Goal: Check status: Check status

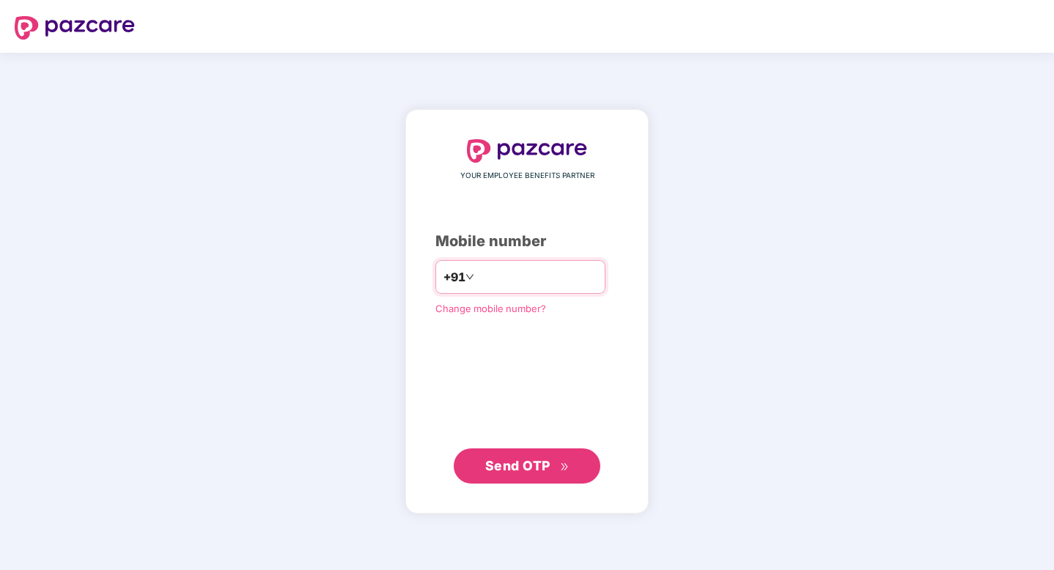
click at [553, 289] on div "+91" at bounding box center [520, 277] width 170 height 34
click at [560, 285] on input "number" at bounding box center [537, 276] width 120 height 23
type input "**********"
click at [542, 467] on span "Send OTP" at bounding box center [517, 465] width 65 height 15
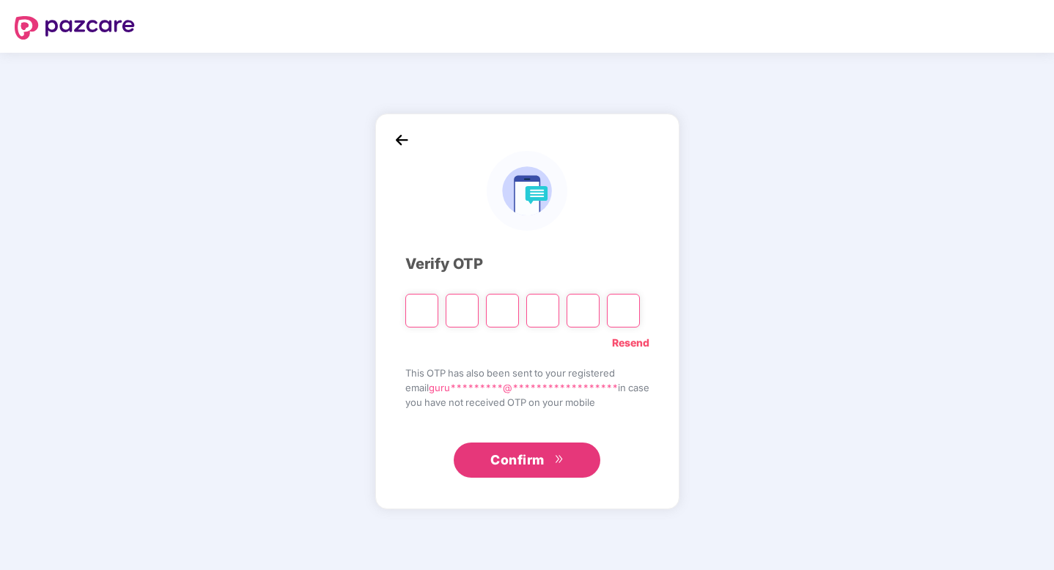
click at [416, 314] on input "Please enter verification code. Digit 1" at bounding box center [421, 311] width 33 height 34
click at [422, 304] on input "Please enter verification code. Digit 1" at bounding box center [421, 311] width 33 height 34
click at [422, 305] on input "Please enter verification code. Digit 1" at bounding box center [421, 311] width 33 height 34
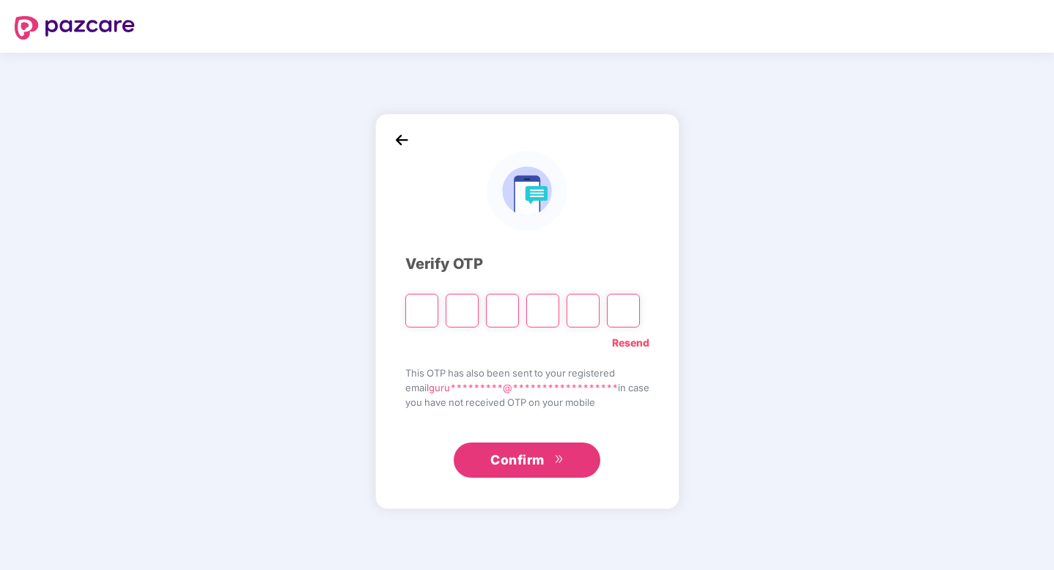
type input "*"
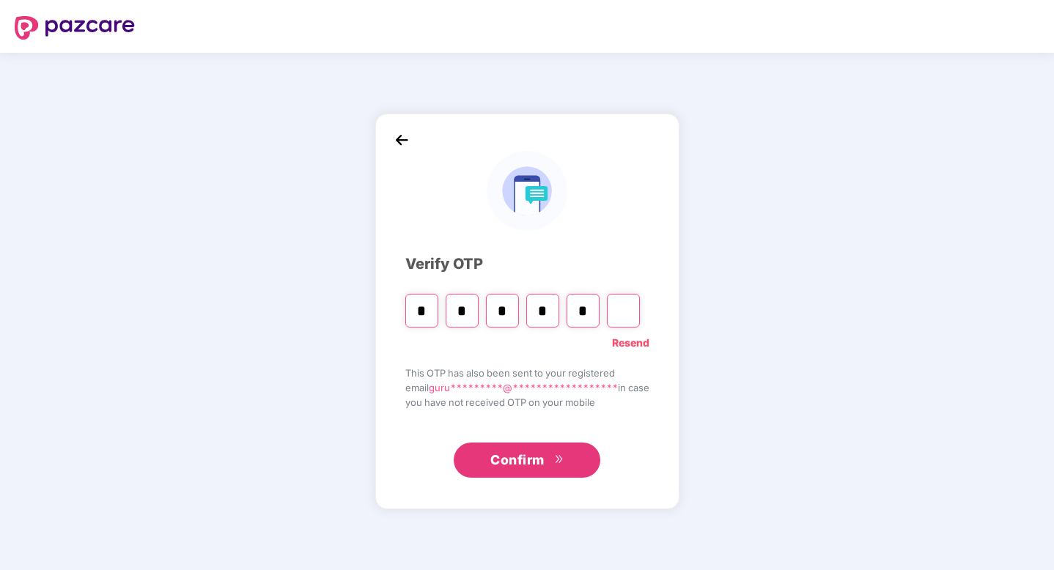
type input "*"
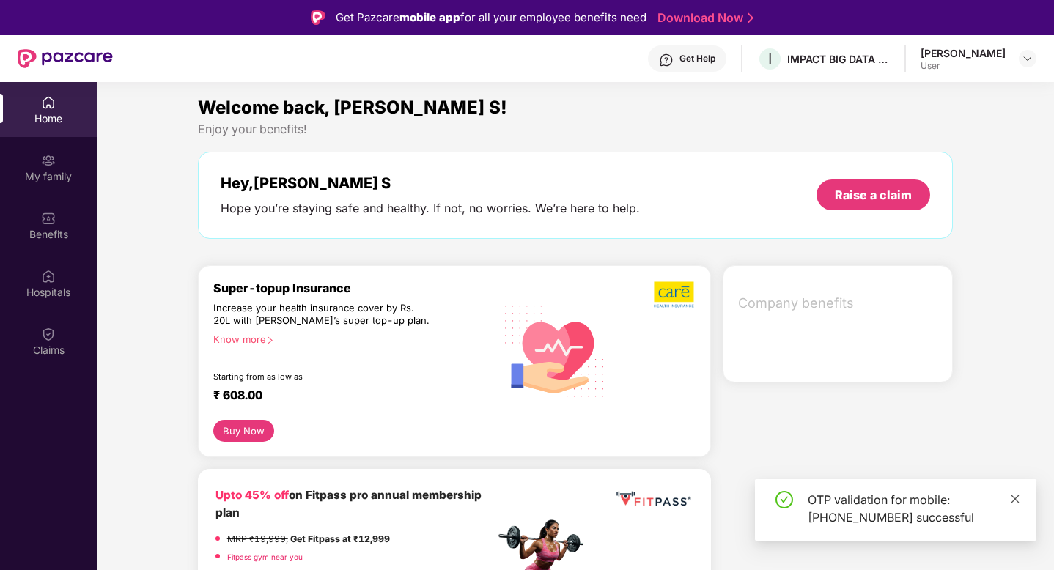
click at [1019, 496] on icon "close" at bounding box center [1015, 499] width 10 height 10
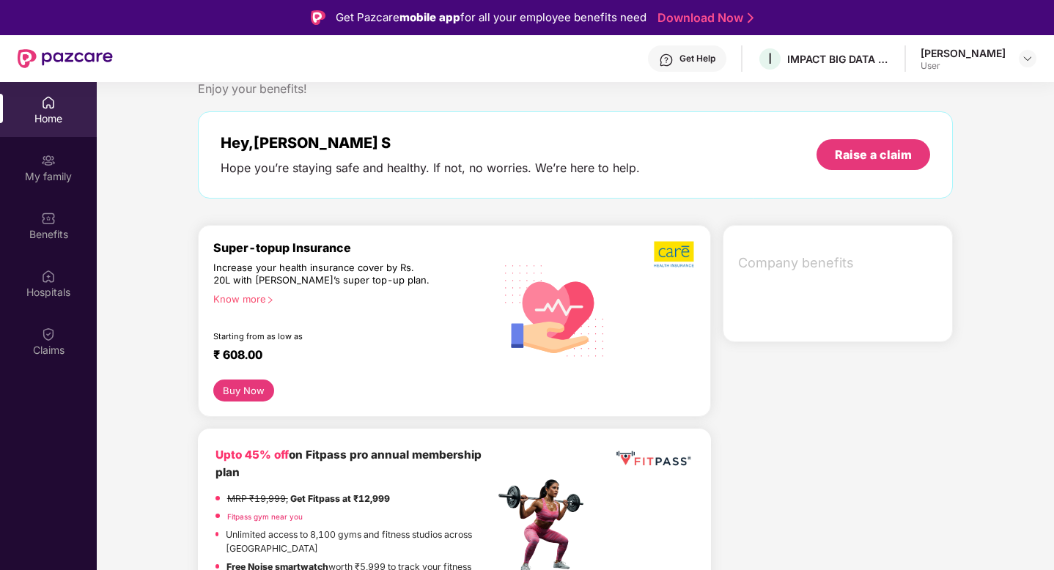
scroll to position [60, 0]
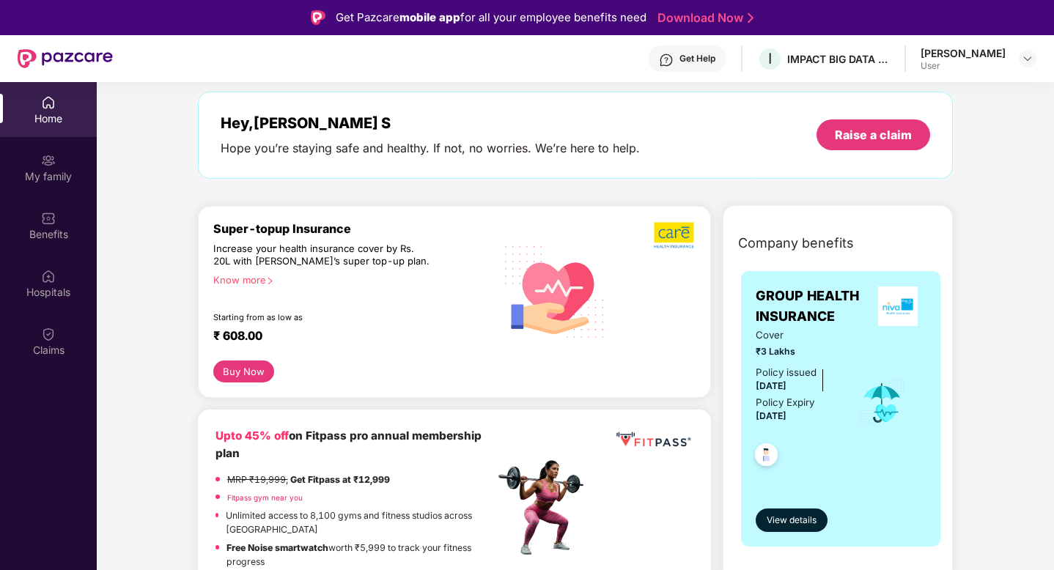
click at [882, 27] on div "Get Pazcare mobile app for all your employee benefits need Download Now" at bounding box center [527, 17] width 1054 height 35
click at [882, 26] on div "Get Pazcare mobile app for all your employee benefits need Download Now" at bounding box center [527, 17] width 1054 height 35
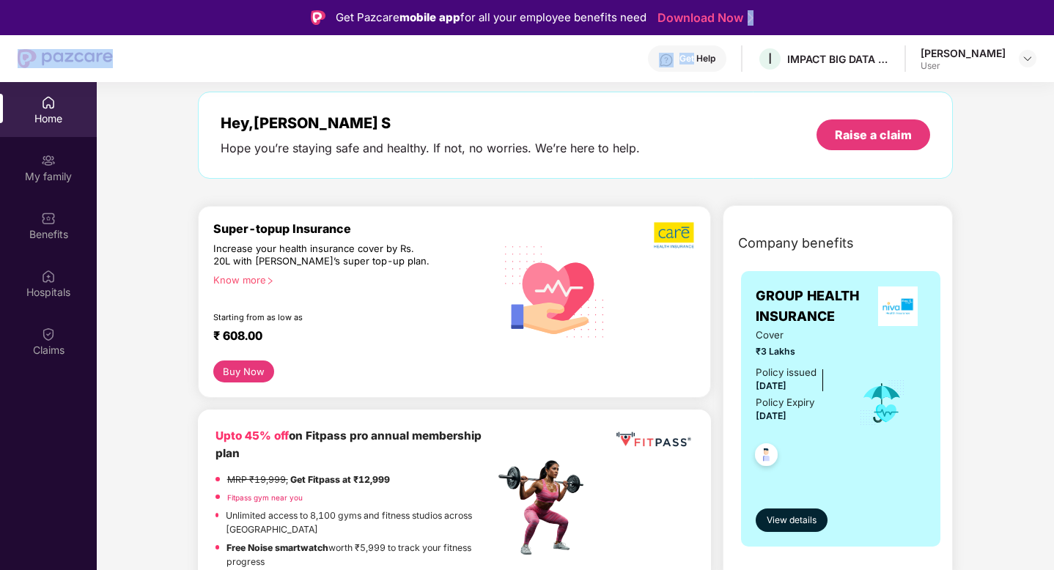
click at [882, 26] on div "Get Pazcare mobile app for all your employee benefits need Download Now" at bounding box center [527, 17] width 1054 height 35
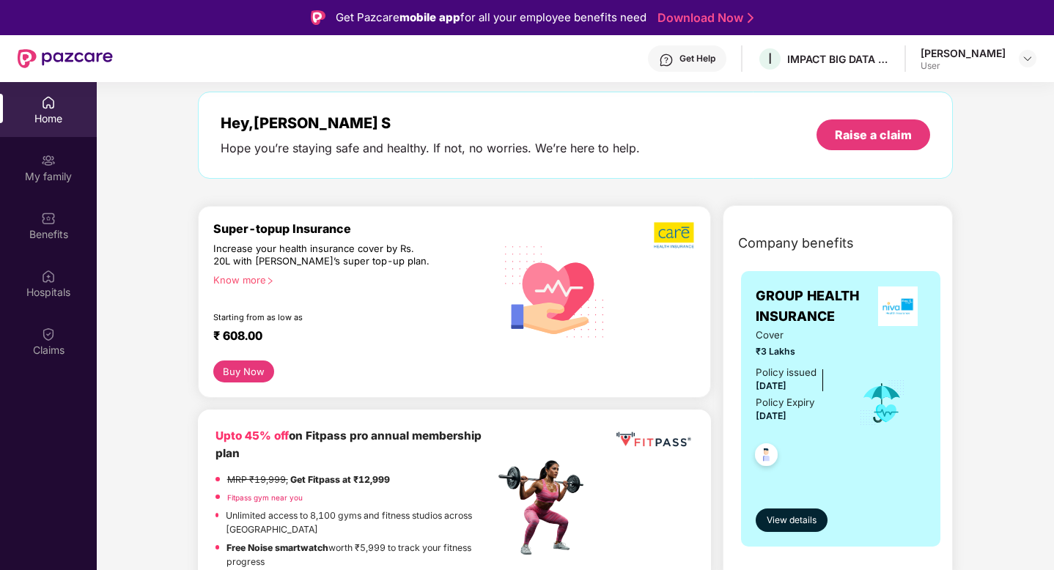
click at [600, 64] on div "Get Help I IMPACT BIG DATA ANALYSIS PRIVATE LIMITED [PERSON_NAME] User" at bounding box center [575, 58] width 924 height 47
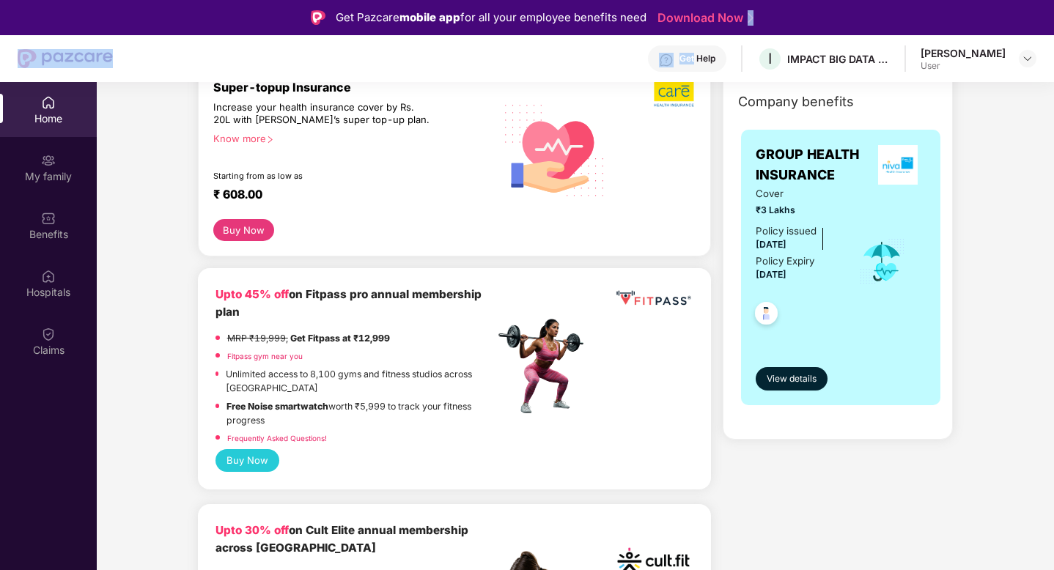
scroll to position [388, 0]
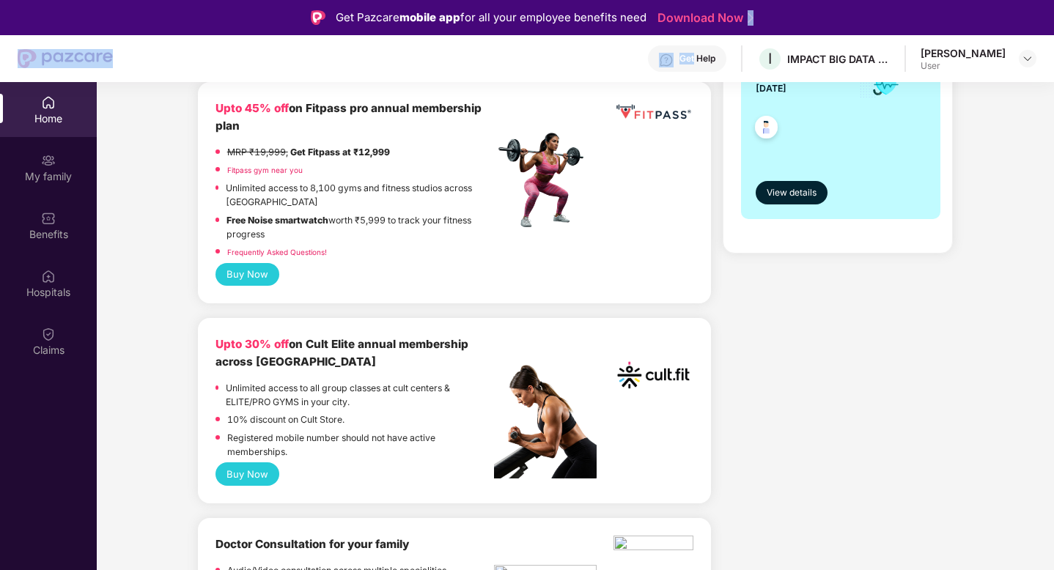
click at [778, 14] on div "Get Pazcare mobile app for all your employee benefits need Download Now" at bounding box center [527, 17] width 1054 height 35
click at [244, 26] on div "Get Pazcare mobile app for all your employee benefits need Download Now" at bounding box center [527, 17] width 1054 height 35
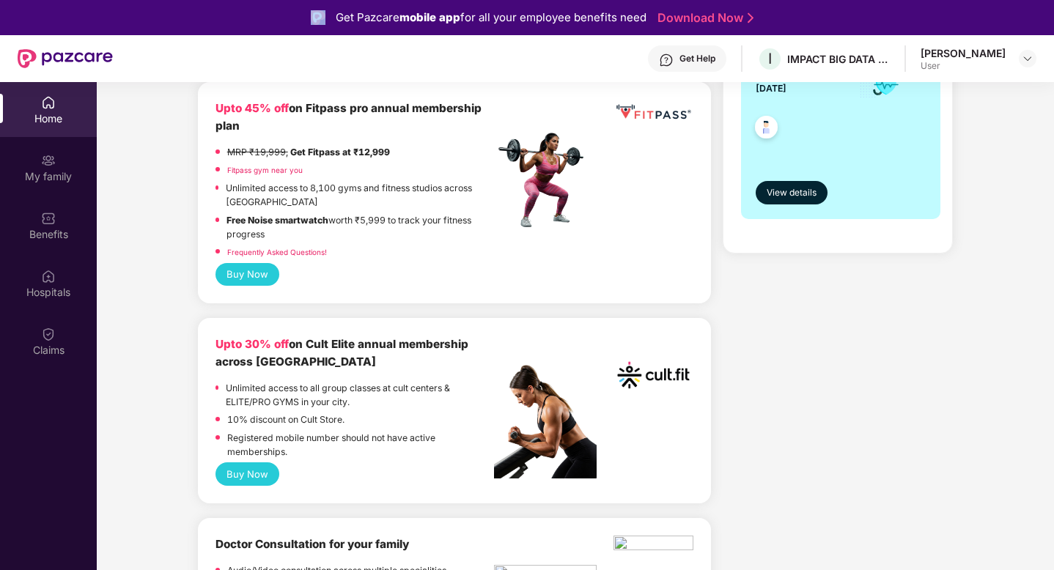
click at [244, 26] on div "Get Pazcare mobile app for all your employee benefits need Download Now" at bounding box center [527, 17] width 1054 height 35
click at [240, 22] on div "Get Pazcare mobile app for all your employee benefits need Download Now" at bounding box center [527, 17] width 1054 height 35
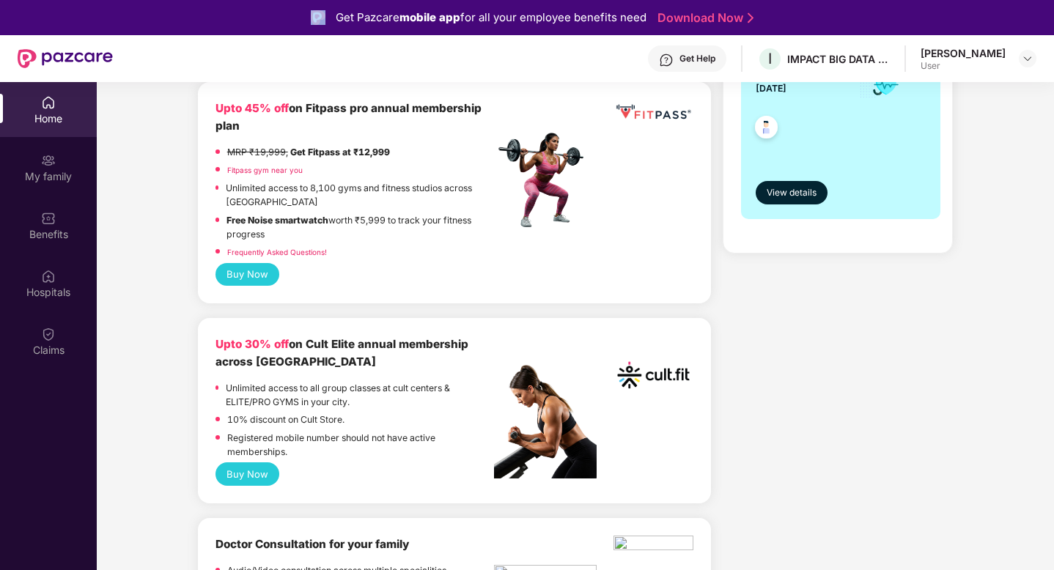
click at [240, 22] on div "Get Pazcare mobile app for all your employee benefits need Download Now" at bounding box center [527, 17] width 1054 height 35
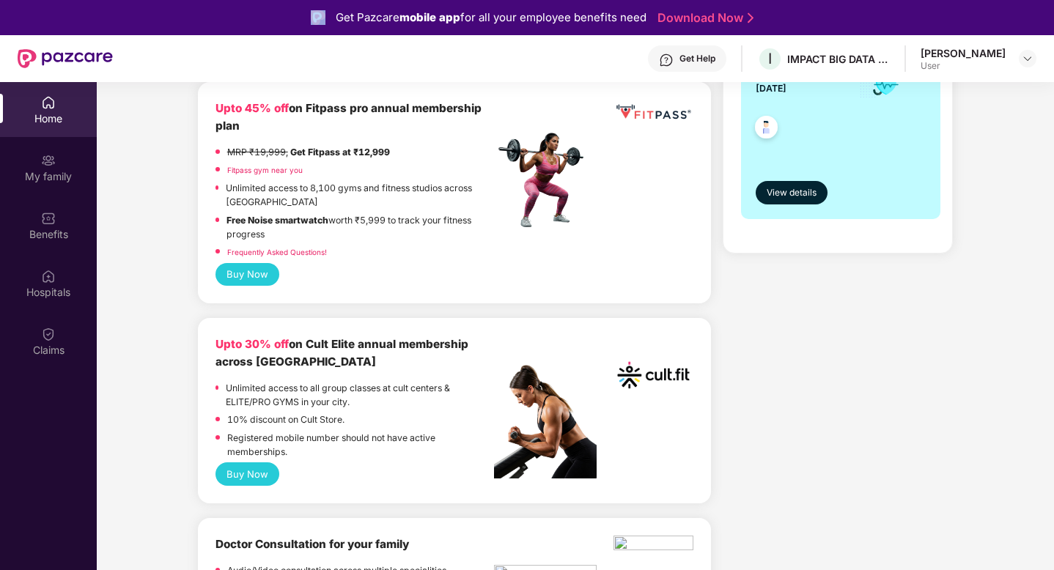
click at [240, 22] on div "Get Pazcare mobile app for all your employee benefits need Download Now" at bounding box center [527, 17] width 1054 height 35
click at [273, 45] on div "Get Help I IMPACT BIG DATA ANALYSIS PRIVATE LIMITED [PERSON_NAME] User" at bounding box center [575, 58] width 924 height 47
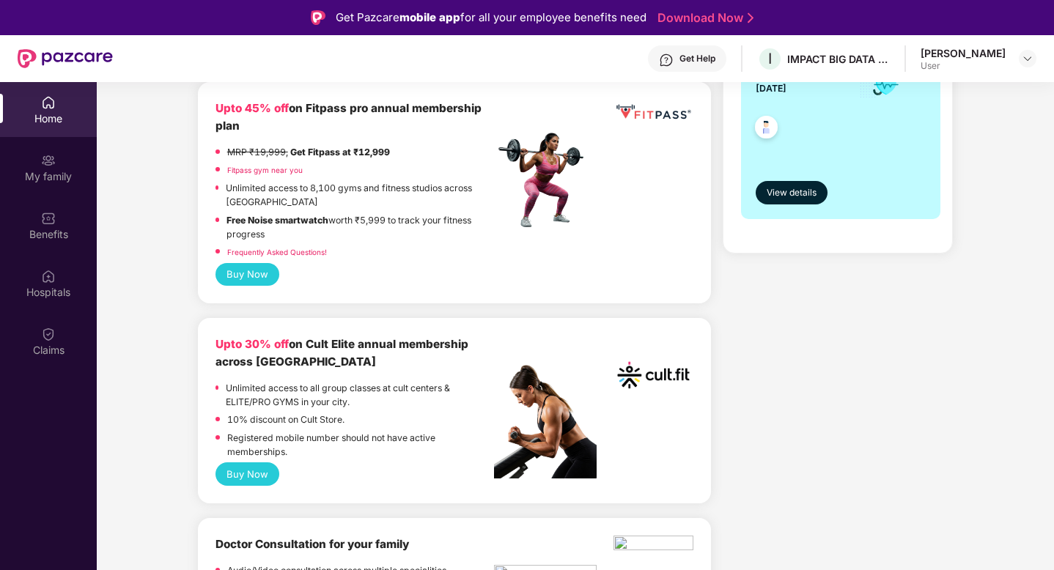
click at [250, 21] on div "Get Pazcare mobile app for all your employee benefits need Download Now" at bounding box center [527, 17] width 1054 height 35
click at [246, 18] on div "Get Pazcare mobile app for all your employee benefits need Download Now" at bounding box center [527, 17] width 1054 height 35
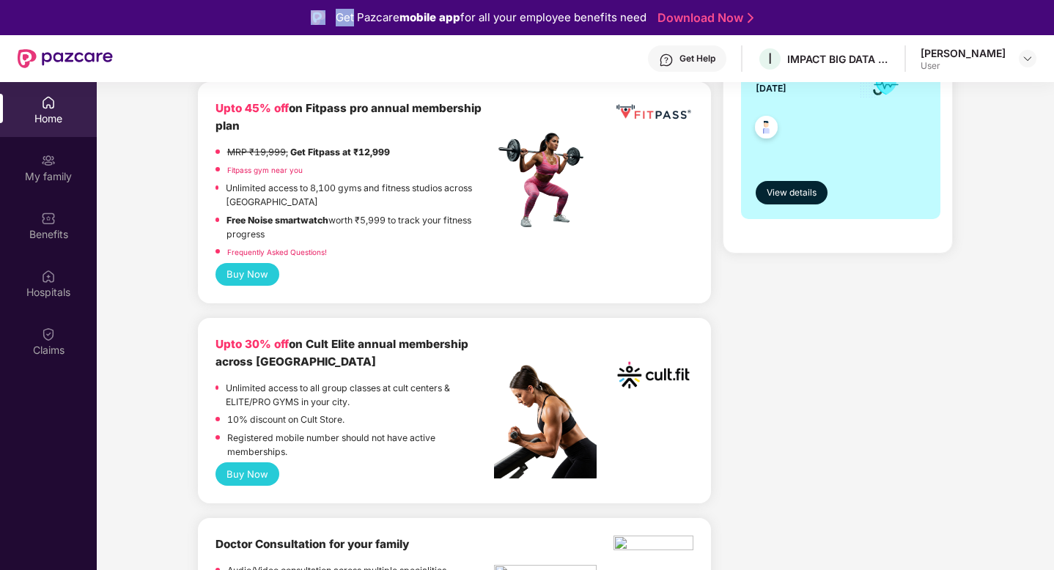
click at [246, 18] on div "Get Pazcare mobile app for all your employee benefits need Download Now" at bounding box center [527, 17] width 1054 height 35
click at [837, 15] on div "Get Pazcare mobile app for all your employee benefits need Download Now" at bounding box center [527, 17] width 1054 height 35
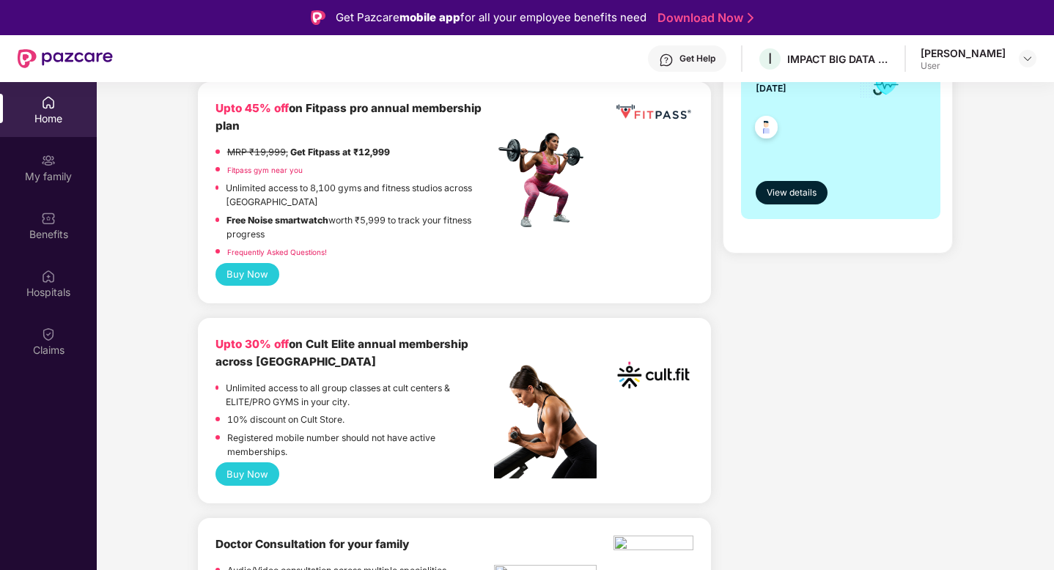
click at [570, 57] on div "Get Help I IMPACT BIG DATA ANALYSIS PRIVATE LIMITED [PERSON_NAME] User" at bounding box center [575, 58] width 924 height 47
click at [583, 56] on div "Get Help I IMPACT BIG DATA ANALYSIS PRIVATE LIMITED [PERSON_NAME] User" at bounding box center [575, 58] width 924 height 47
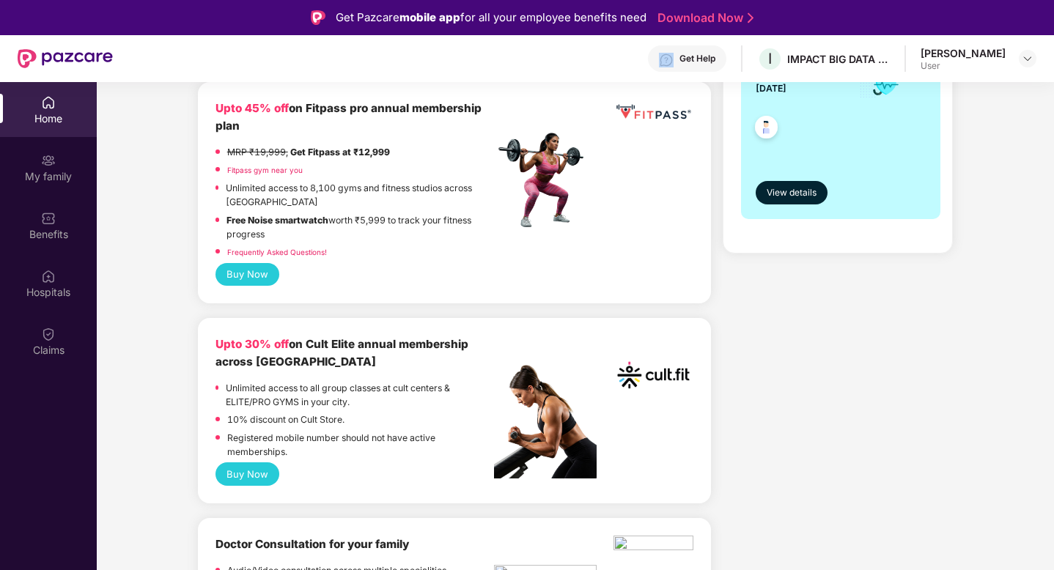
click at [583, 56] on div "Get Help I IMPACT BIG DATA ANALYSIS PRIVATE LIMITED [PERSON_NAME] User" at bounding box center [575, 58] width 924 height 47
click at [847, 29] on div "Get Pazcare mobile app for all your employee benefits need Download Now" at bounding box center [527, 17] width 1054 height 35
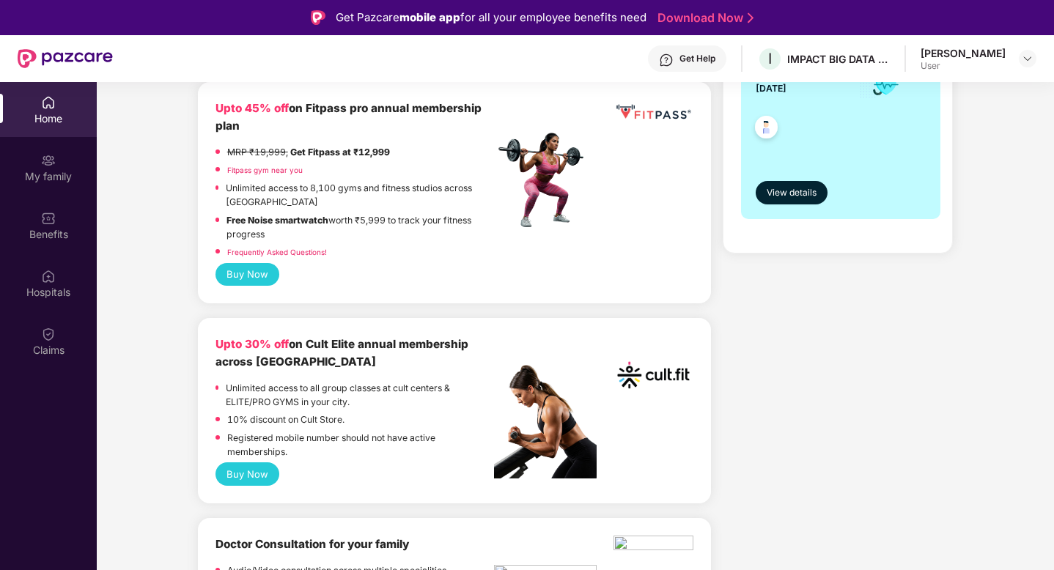
click at [229, 58] on div "Get Help I IMPACT BIG DATA ANALYSIS PRIVATE LIMITED [PERSON_NAME] User" at bounding box center [575, 58] width 924 height 47
click at [230, 58] on div "Get Help I IMPACT BIG DATA ANALYSIS PRIVATE LIMITED [PERSON_NAME] User" at bounding box center [575, 58] width 924 height 47
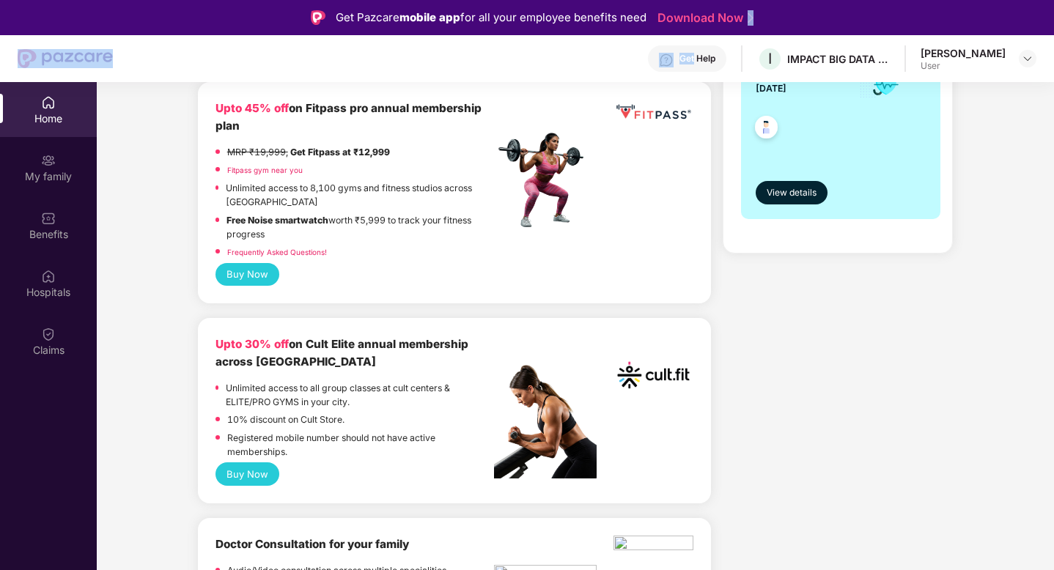
click at [230, 58] on div "Get Help I IMPACT BIG DATA ANALYSIS PRIVATE LIMITED [PERSON_NAME] User" at bounding box center [575, 58] width 924 height 47
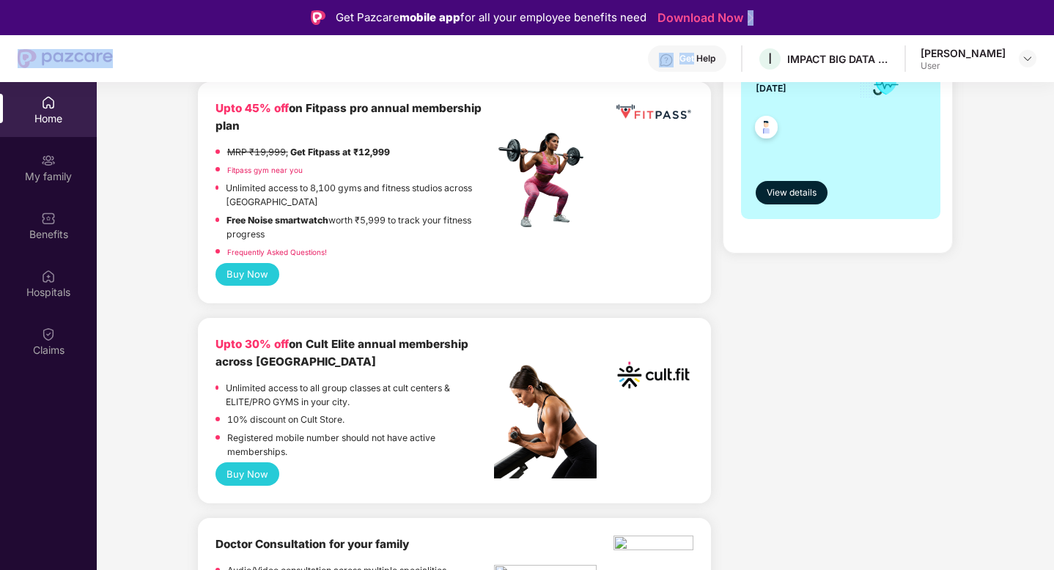
click at [207, 58] on div "Get Help I IMPACT BIG DATA ANALYSIS PRIVATE LIMITED [PERSON_NAME] User" at bounding box center [575, 58] width 924 height 47
click at [196, 18] on div "Get Pazcare mobile app for all your employee benefits need Download Now" at bounding box center [527, 17] width 1054 height 35
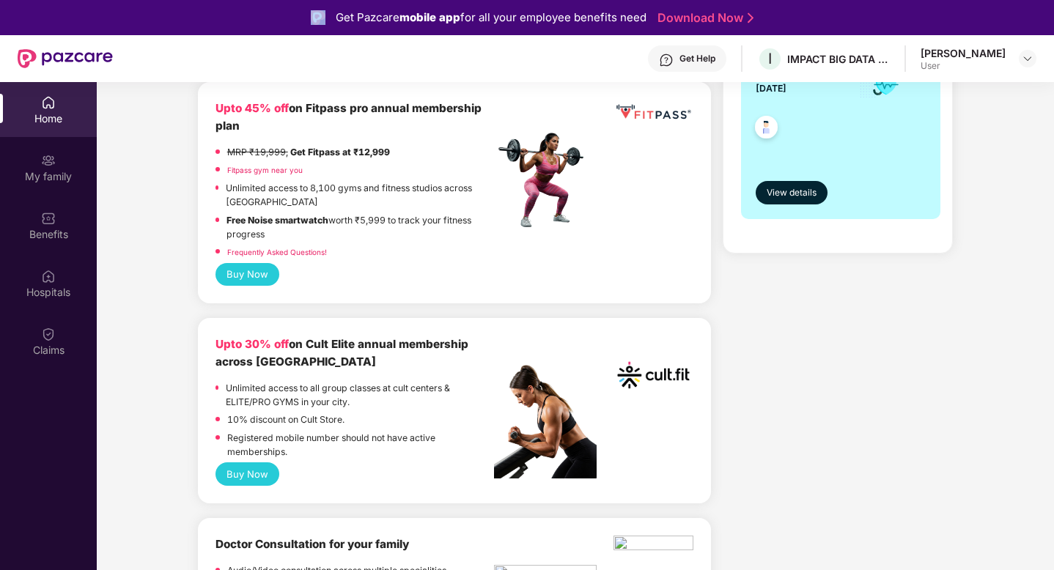
click at [196, 18] on div "Get Pazcare mobile app for all your employee benefits need Download Now" at bounding box center [527, 17] width 1054 height 35
click at [217, 74] on div "Get Help I IMPACT BIG DATA ANALYSIS PRIVATE LIMITED [PERSON_NAME] User" at bounding box center [575, 58] width 924 height 47
click at [199, 12] on div "Get Pazcare mobile app for all your employee benefits need Download Now" at bounding box center [527, 17] width 1054 height 35
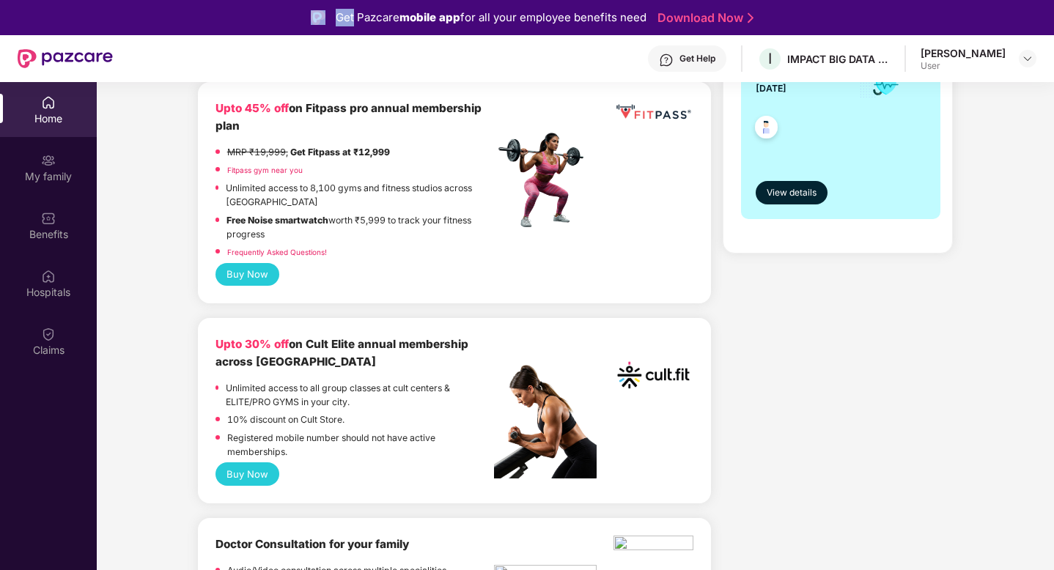
click at [199, 12] on div "Get Pazcare mobile app for all your employee benefits need Download Now" at bounding box center [527, 17] width 1054 height 35
click at [137, 23] on div "Get Pazcare mobile app for all your employee benefits need Download Now" at bounding box center [527, 17] width 1054 height 35
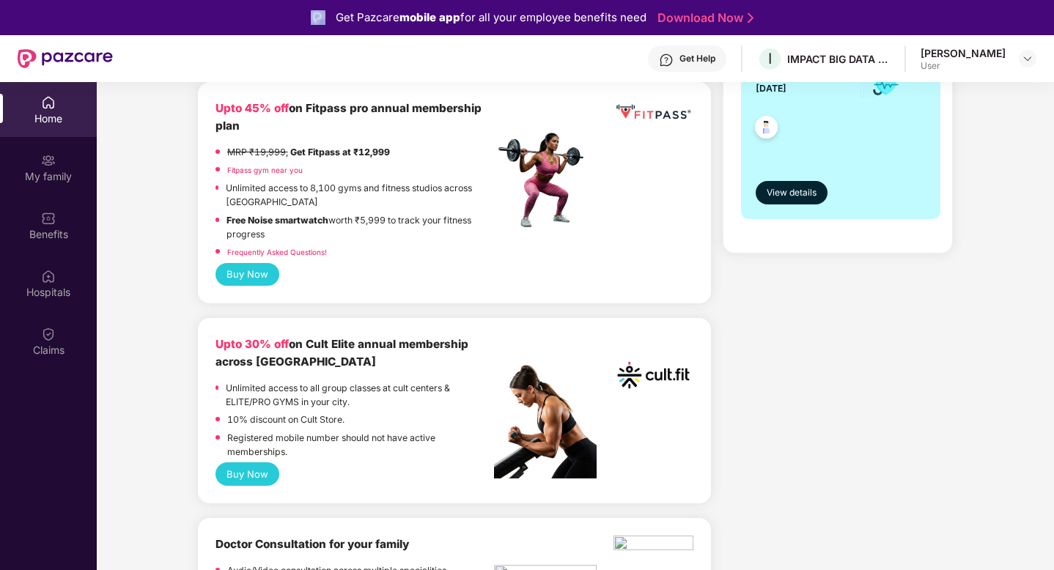
click at [136, 22] on div "Get Pazcare mobile app for all your employee benefits need Download Now" at bounding box center [527, 17] width 1054 height 35
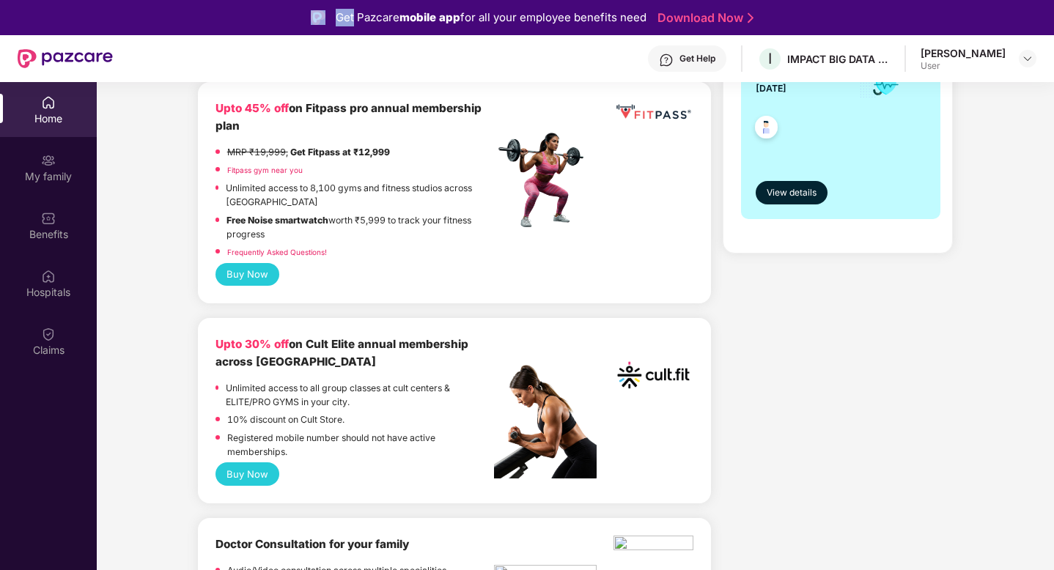
click at [136, 22] on div "Get Pazcare mobile app for all your employee benefits need Download Now" at bounding box center [527, 17] width 1054 height 35
click at [171, 52] on div "Get Help I IMPACT BIG DATA ANALYSIS PRIVATE LIMITED [PERSON_NAME] User" at bounding box center [575, 58] width 924 height 47
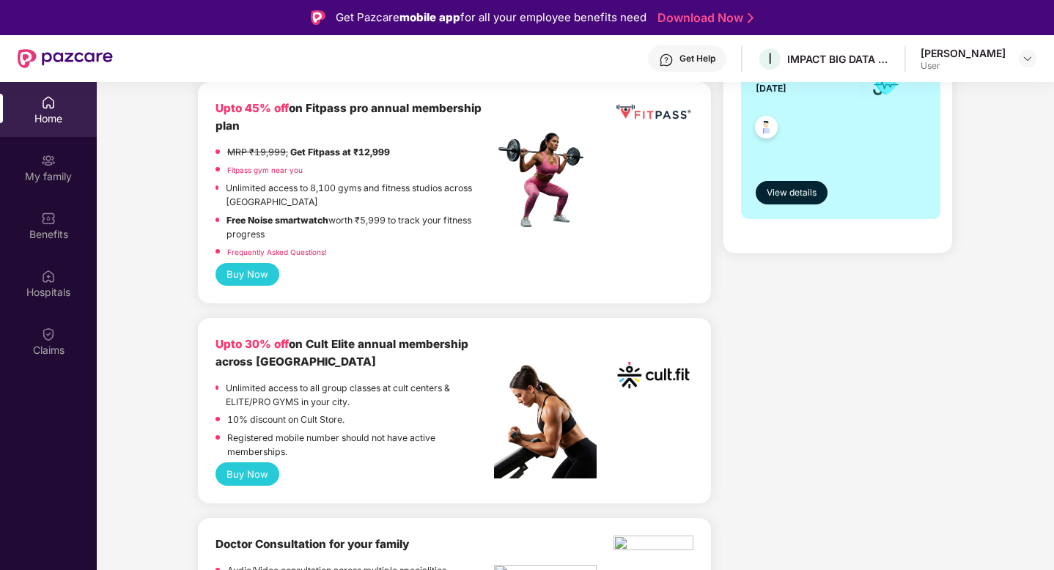
click at [139, 20] on div "Get Pazcare mobile app for all your employee benefits need Download Now" at bounding box center [527, 17] width 1054 height 35
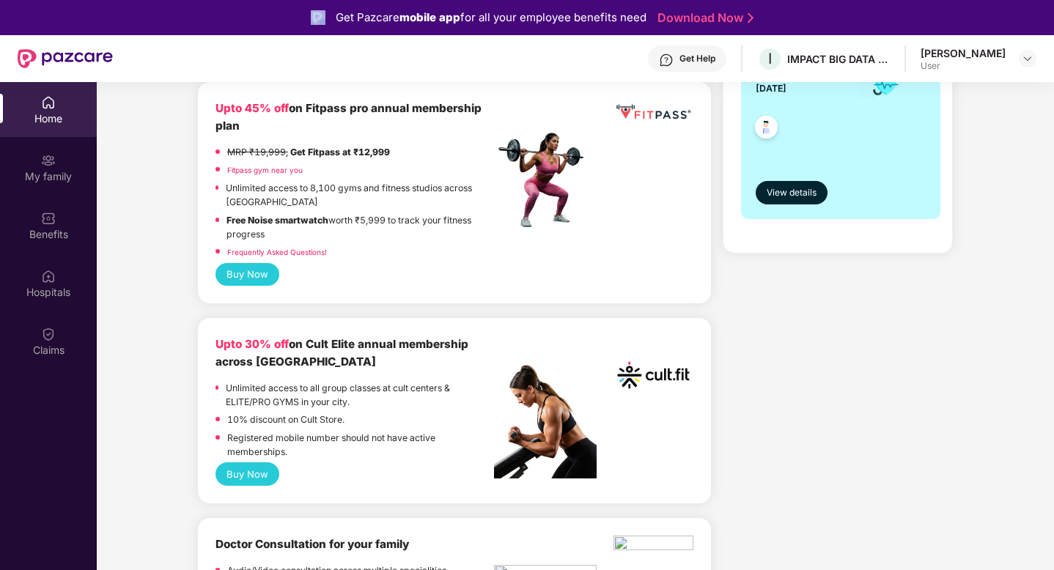
click at [139, 20] on div "Get Pazcare mobile app for all your employee benefits need Download Now" at bounding box center [527, 17] width 1054 height 35
click at [163, 59] on div "Get Help I IMPACT BIG DATA ANALYSIS PRIVATE LIMITED [PERSON_NAME] User" at bounding box center [575, 58] width 924 height 47
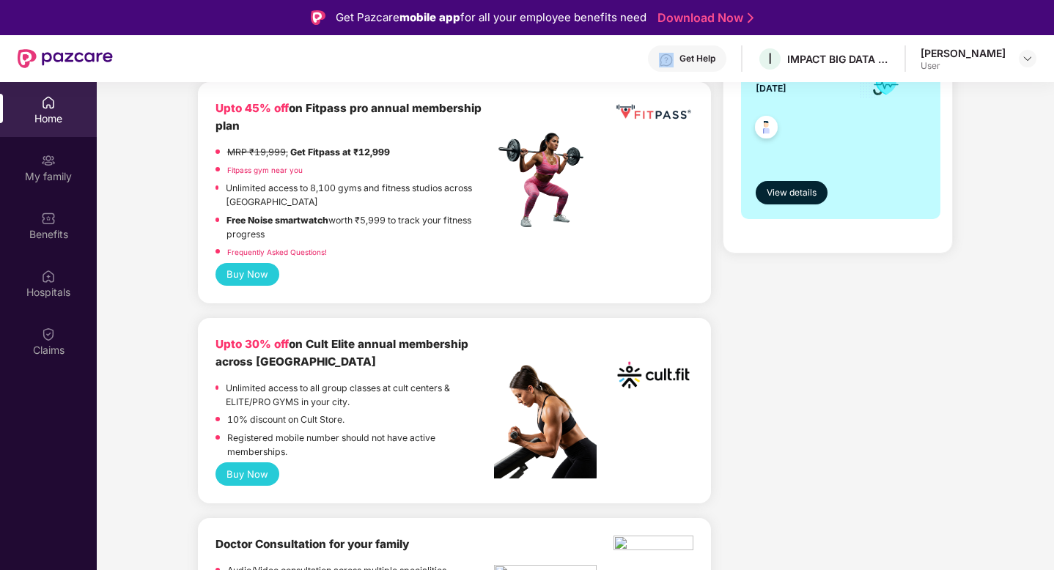
click at [163, 59] on div "Get Help I IMPACT BIG DATA ANALYSIS PRIVATE LIMITED [PERSON_NAME] User" at bounding box center [575, 58] width 924 height 47
click at [153, 24] on div "Get Pazcare mobile app for all your employee benefits need Download Now" at bounding box center [527, 17] width 1054 height 35
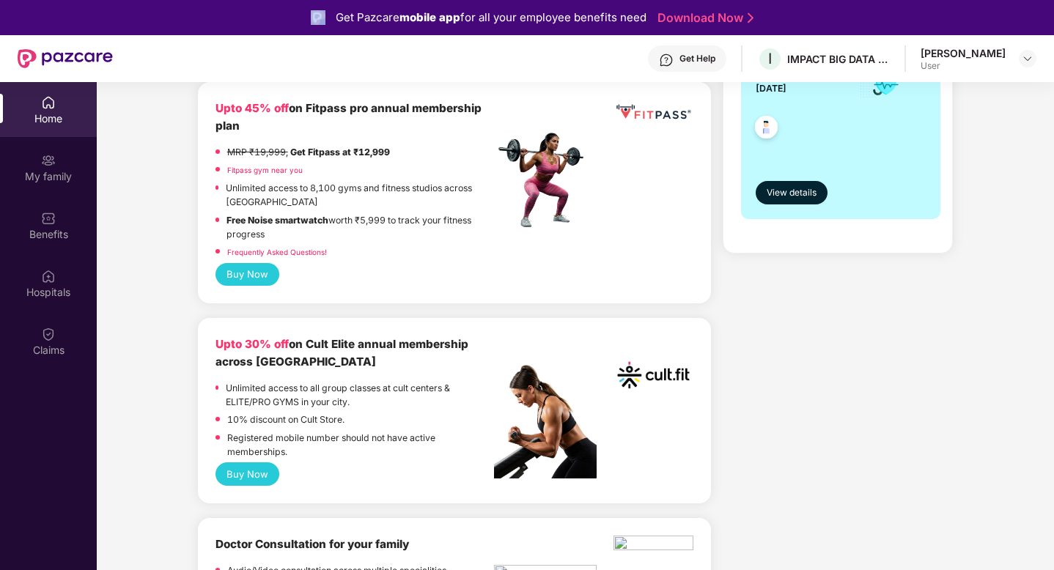
click at [153, 24] on div "Get Pazcare mobile app for all your employee benefits need Download Now" at bounding box center [527, 17] width 1054 height 35
click at [162, 64] on div "Get Help I IMPACT BIG DATA ANALYSIS PRIVATE LIMITED [PERSON_NAME] User" at bounding box center [575, 58] width 924 height 47
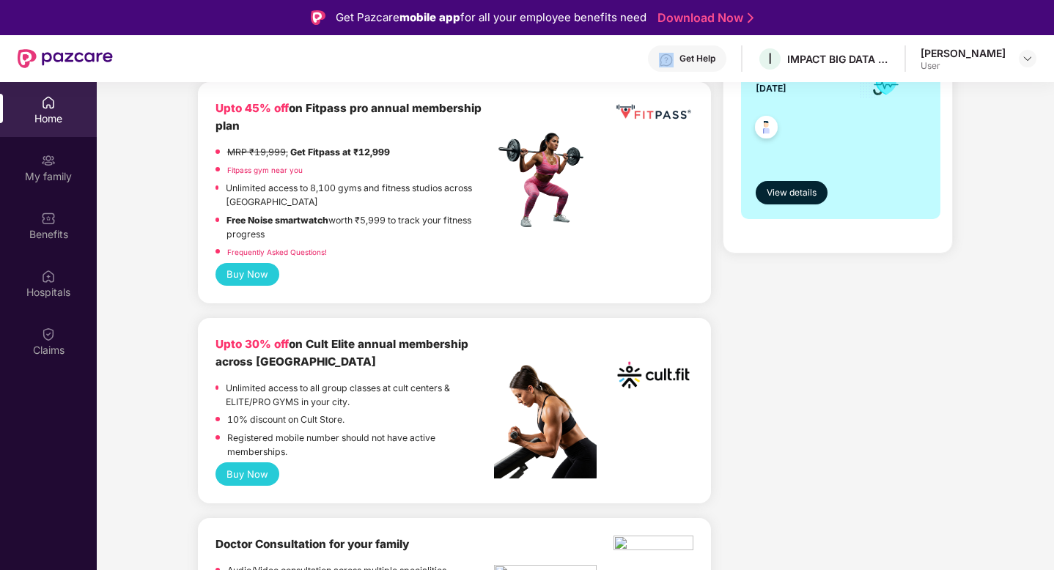
click at [162, 64] on div "Get Help I IMPACT BIG DATA ANALYSIS PRIVATE LIMITED [PERSON_NAME] User" at bounding box center [575, 58] width 924 height 47
click at [163, 42] on div "Get Help I IMPACT BIG DATA ANALYSIS PRIVATE LIMITED [PERSON_NAME] User" at bounding box center [575, 58] width 924 height 47
click at [166, 56] on div "Get Help I IMPACT BIG DATA ANALYSIS PRIVATE LIMITED [PERSON_NAME] User" at bounding box center [575, 58] width 924 height 47
click at [163, 25] on div "Get Pazcare mobile app for all your employee benefits need Download Now" at bounding box center [527, 17] width 1054 height 35
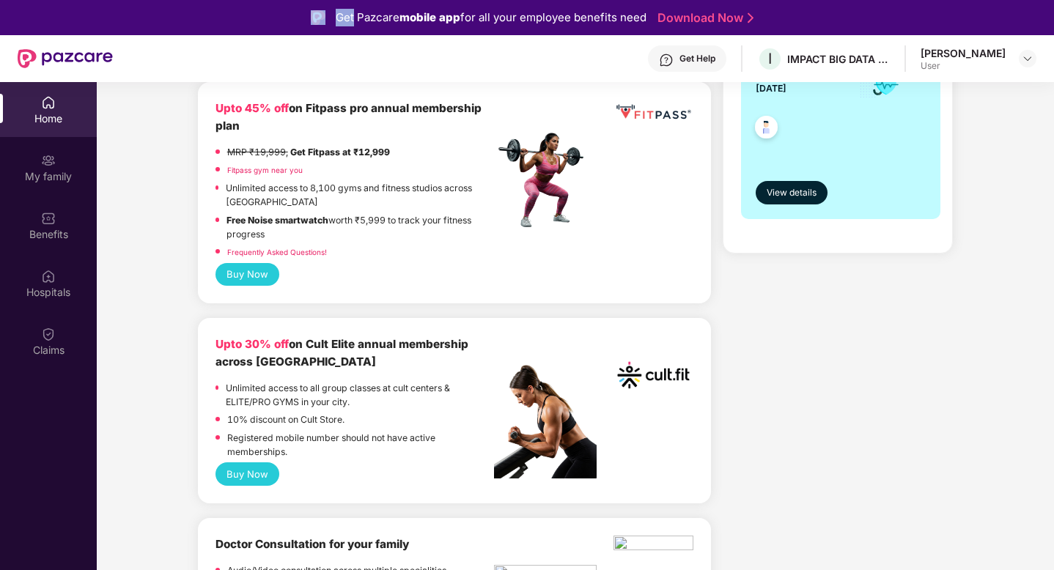
click at [163, 25] on div "Get Pazcare mobile app for all your employee benefits need Download Now" at bounding box center [527, 17] width 1054 height 35
click at [171, 65] on div "Get Help I IMPACT BIG DATA ANALYSIS PRIVATE LIMITED [PERSON_NAME] User" at bounding box center [575, 58] width 924 height 47
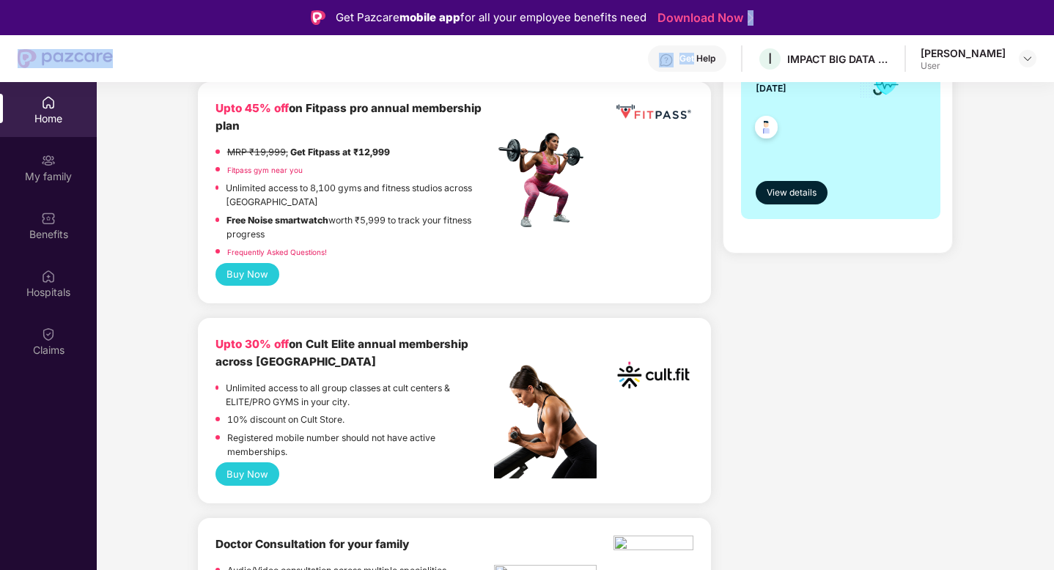
click at [171, 65] on div "Get Help I IMPACT BIG DATA ANALYSIS PRIVATE LIMITED [PERSON_NAME] User" at bounding box center [575, 58] width 924 height 47
click at [213, 19] on div "Get Pazcare mobile app for all your employee benefits need Download Now" at bounding box center [527, 17] width 1054 height 35
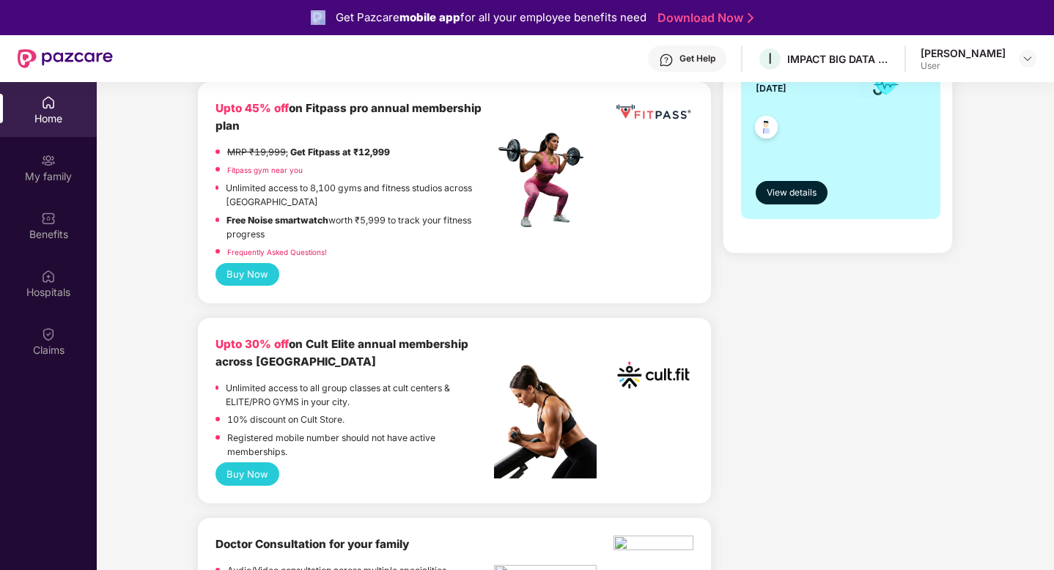
click at [164, 17] on div "Get Pazcare mobile app for all your employee benefits need Download Now" at bounding box center [527, 17] width 1054 height 35
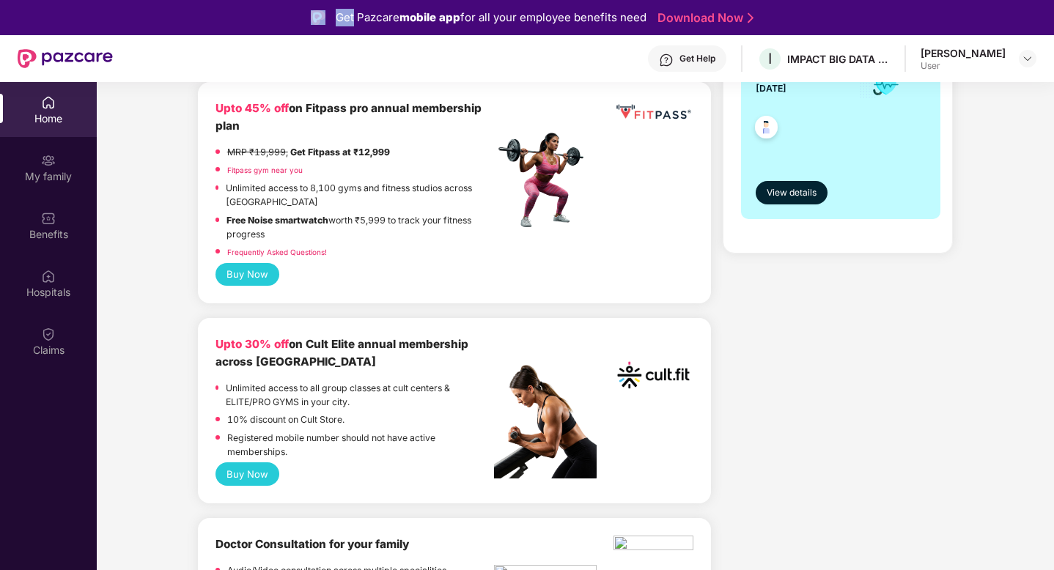
click at [164, 17] on div "Get Pazcare mobile app for all your employee benefits need Download Now" at bounding box center [527, 17] width 1054 height 35
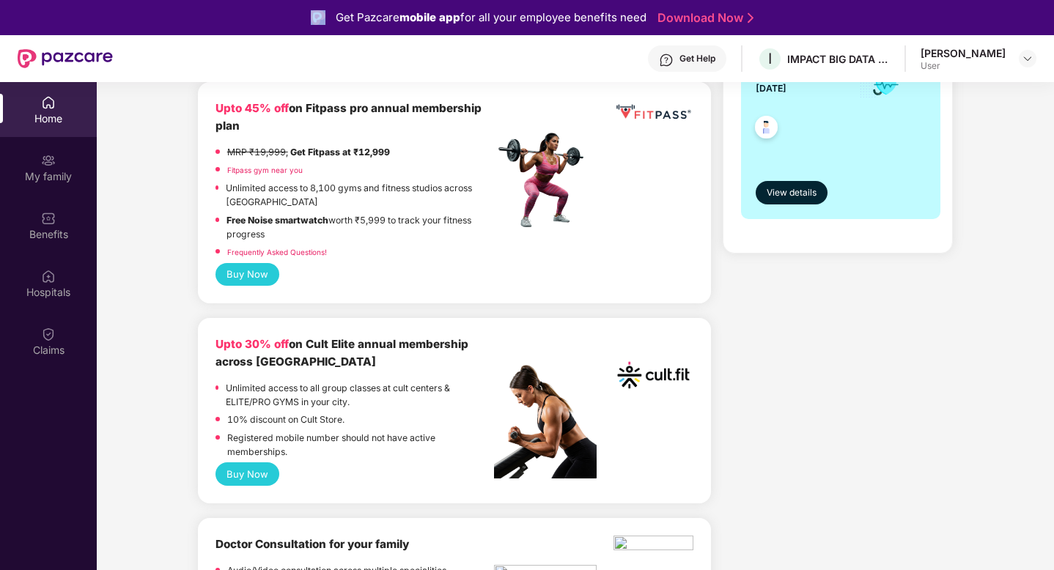
click at [164, 17] on div "Get Pazcare mobile app for all your employee benefits need Download Now" at bounding box center [527, 17] width 1054 height 35
click at [17, 179] on div "My family" at bounding box center [48, 176] width 97 height 15
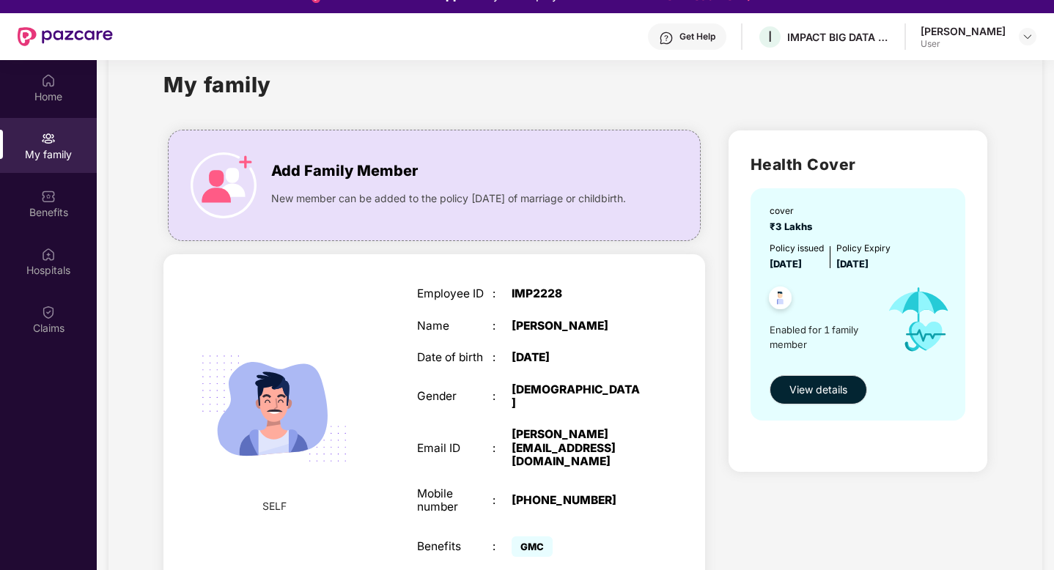
scroll to position [82, 0]
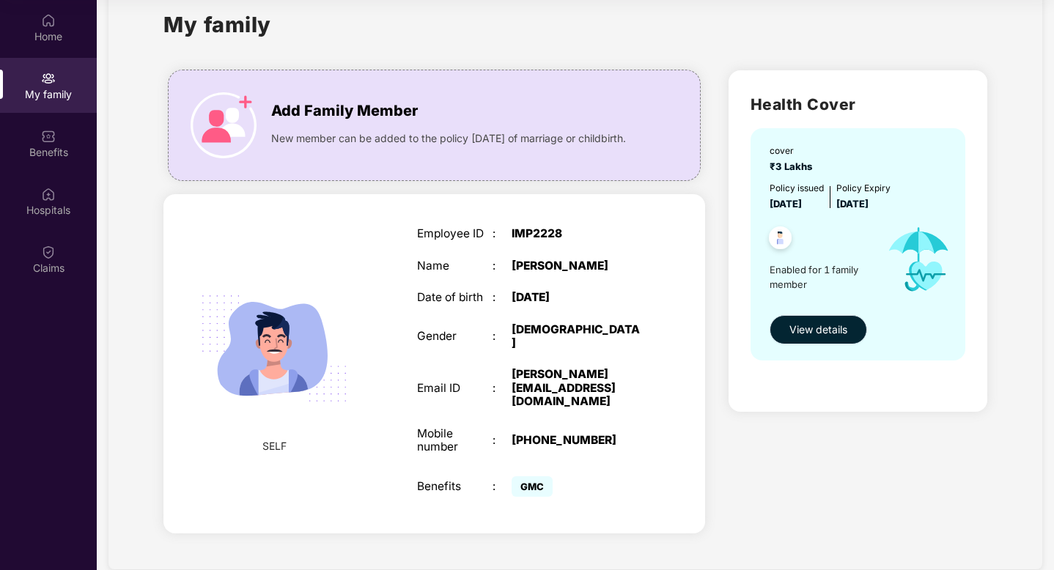
click at [836, 328] on span "View details" at bounding box center [818, 330] width 58 height 16
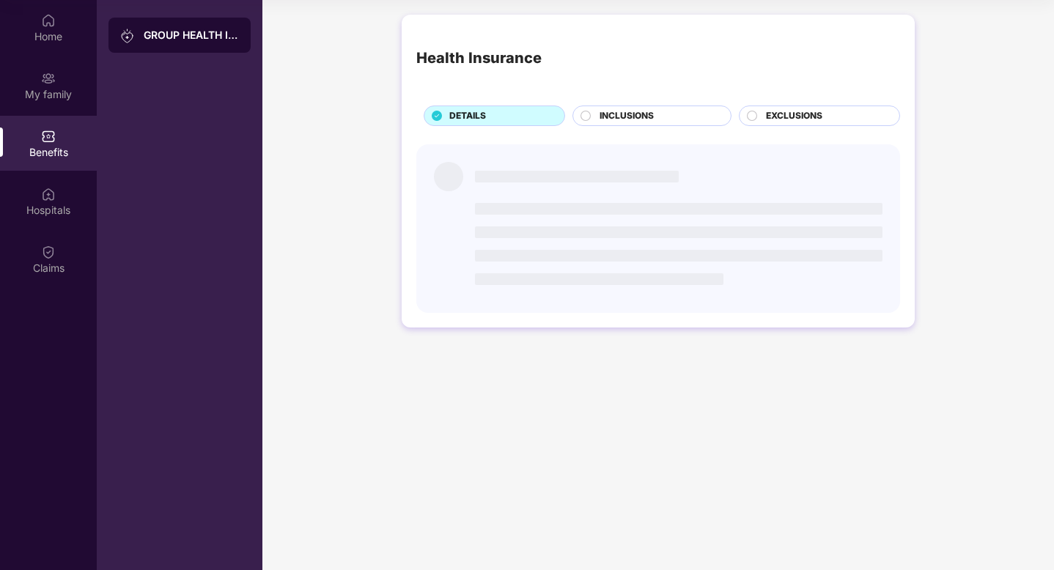
scroll to position [0, 0]
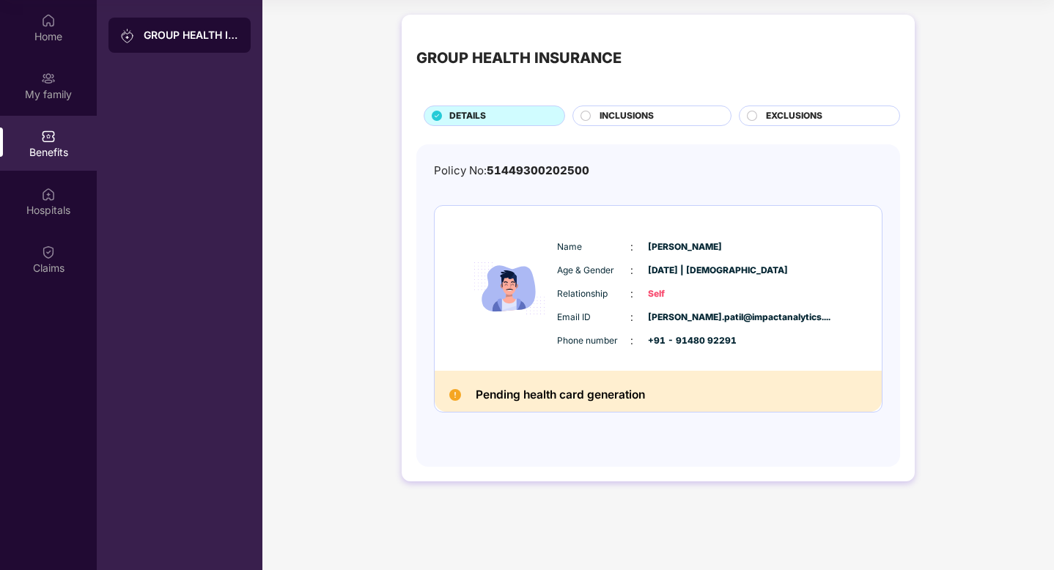
click at [688, 115] on div "INCLUSIONS" at bounding box center [657, 117] width 131 height 16
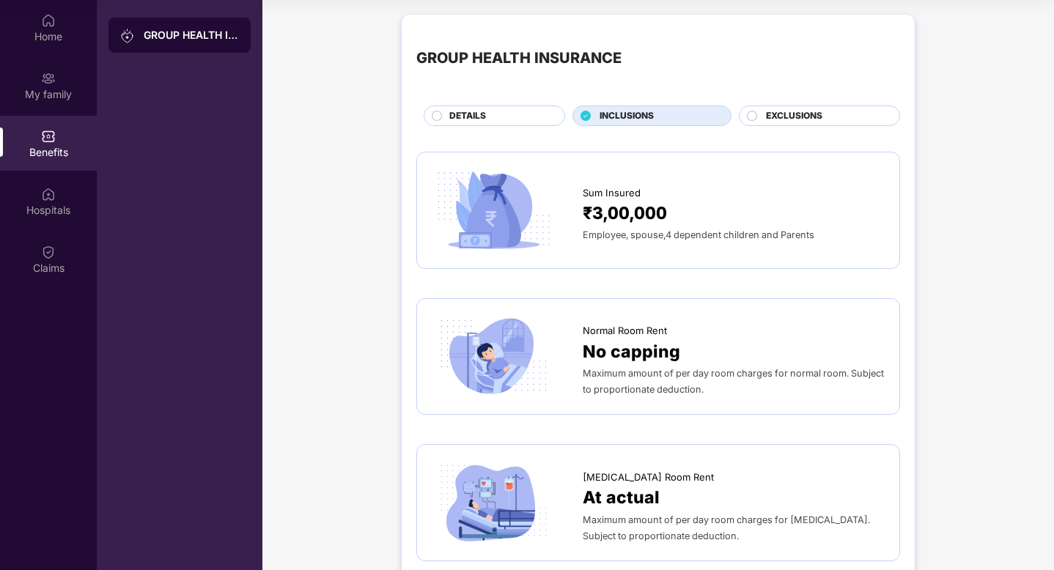
click at [798, 121] on span "EXCLUSIONS" at bounding box center [794, 116] width 56 height 14
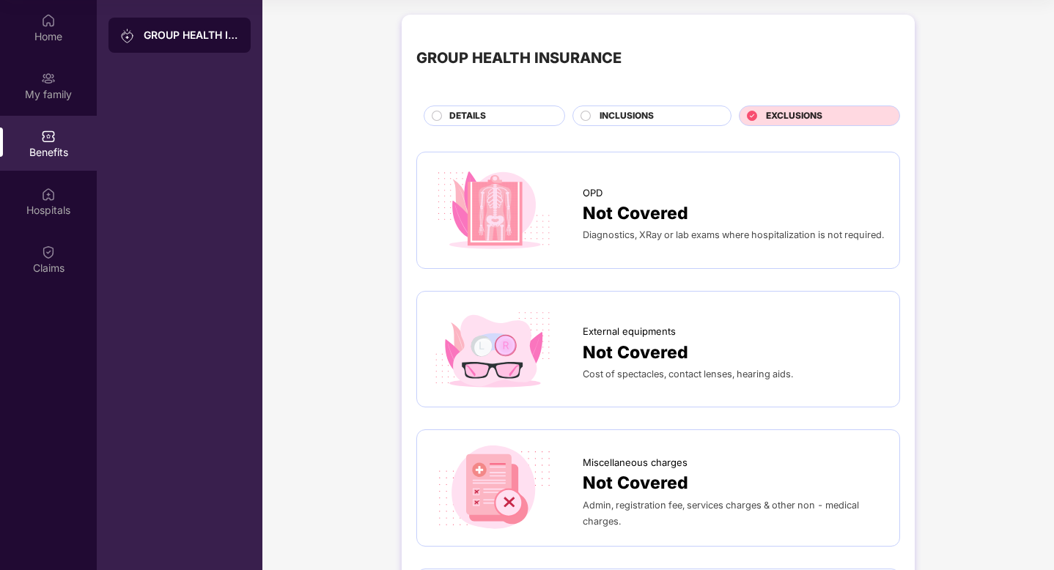
click at [544, 108] on div "DETAILS" at bounding box center [494, 116] width 141 height 21
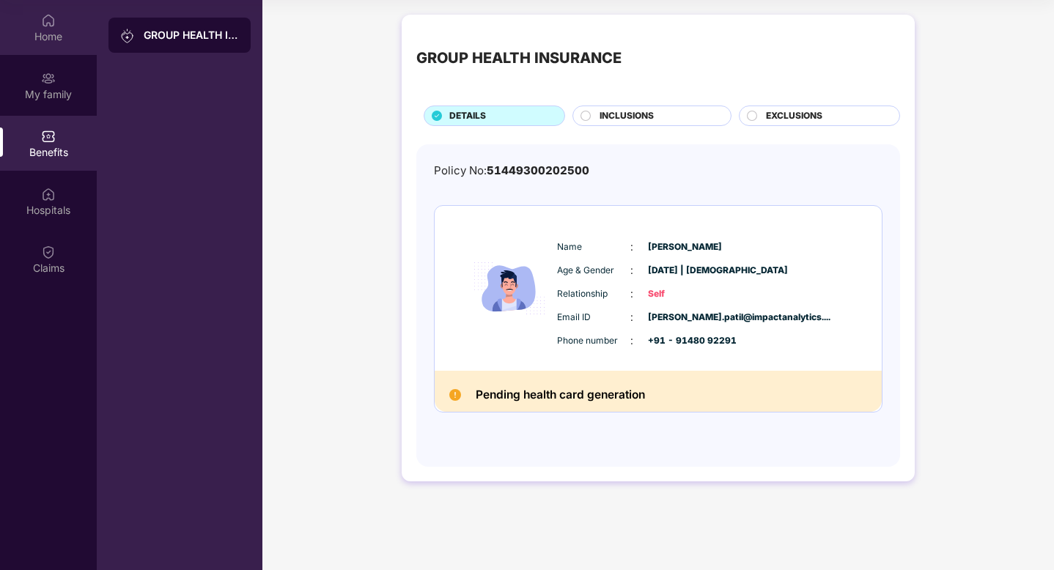
click at [43, 31] on div "Home" at bounding box center [48, 36] width 97 height 15
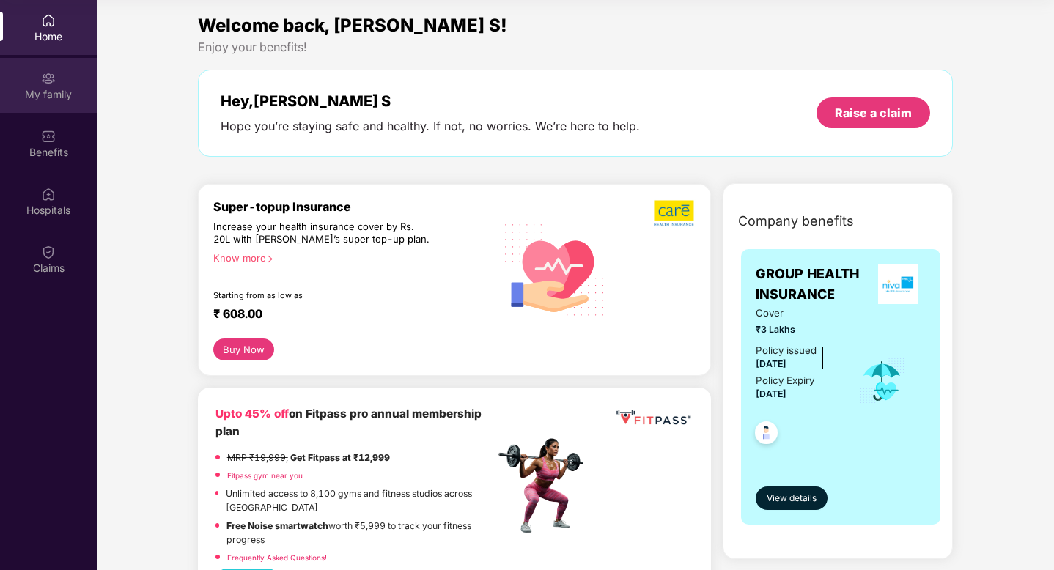
click at [37, 82] on div "My family" at bounding box center [48, 85] width 97 height 55
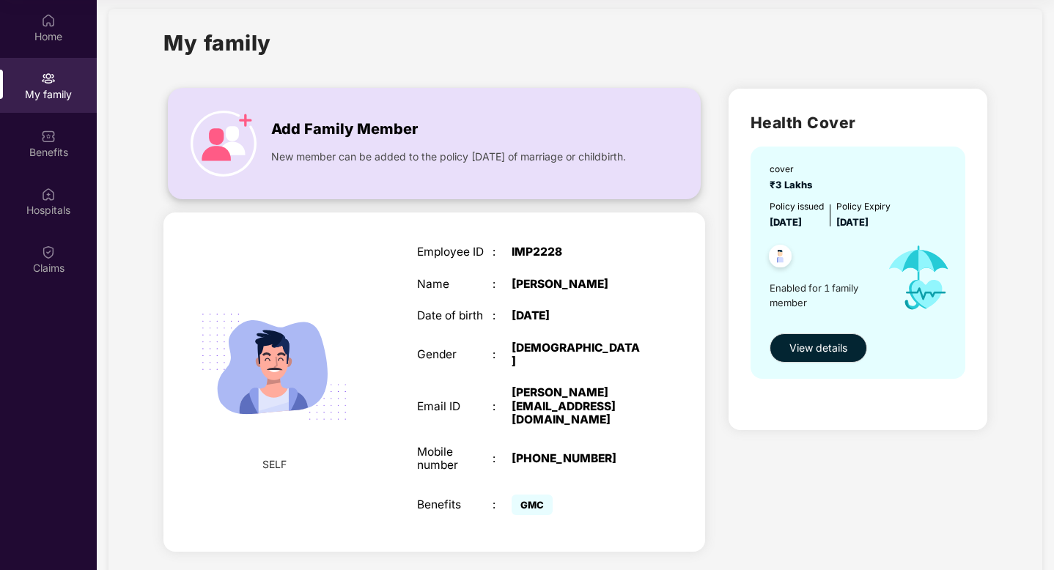
scroll to position [33, 0]
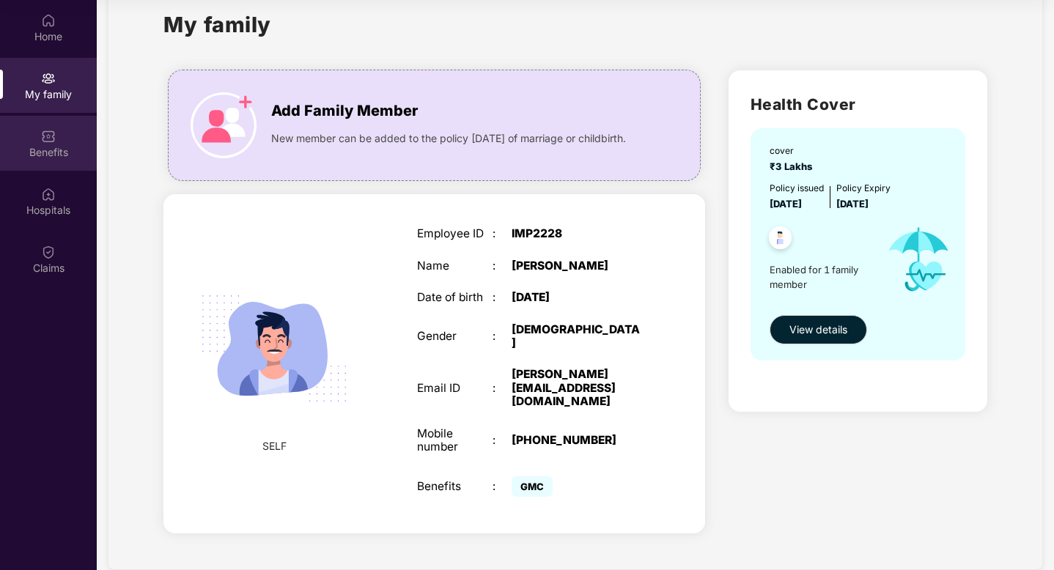
click at [59, 158] on div "Benefits" at bounding box center [48, 152] width 97 height 15
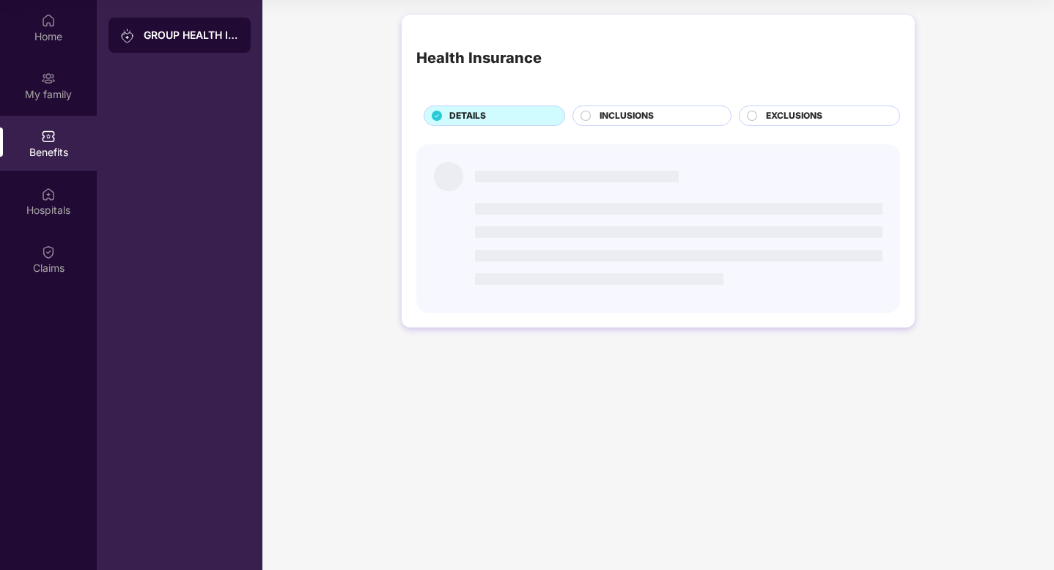
scroll to position [0, 0]
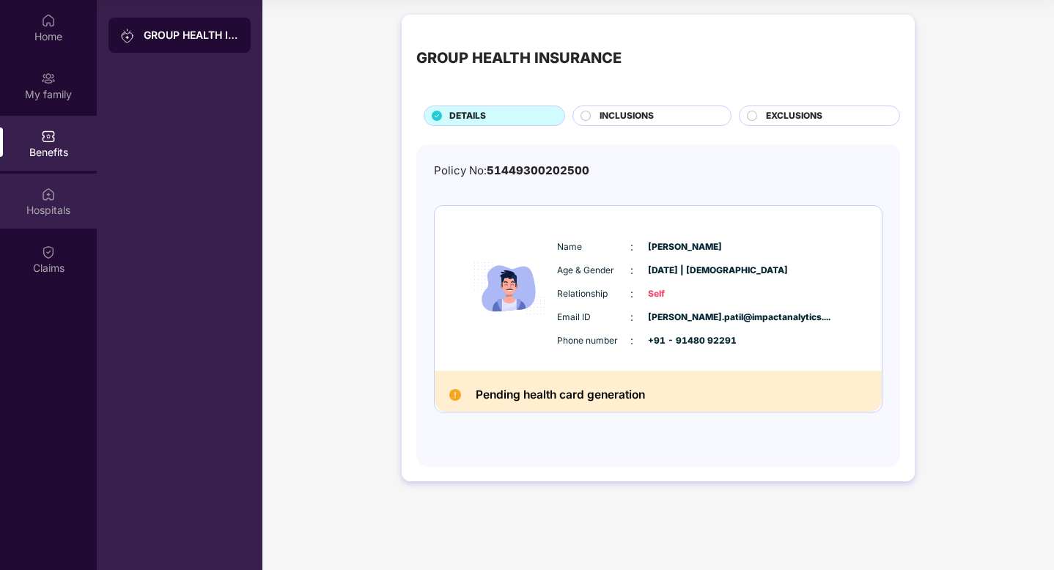
click at [65, 222] on div "Hospitals" at bounding box center [48, 201] width 97 height 55
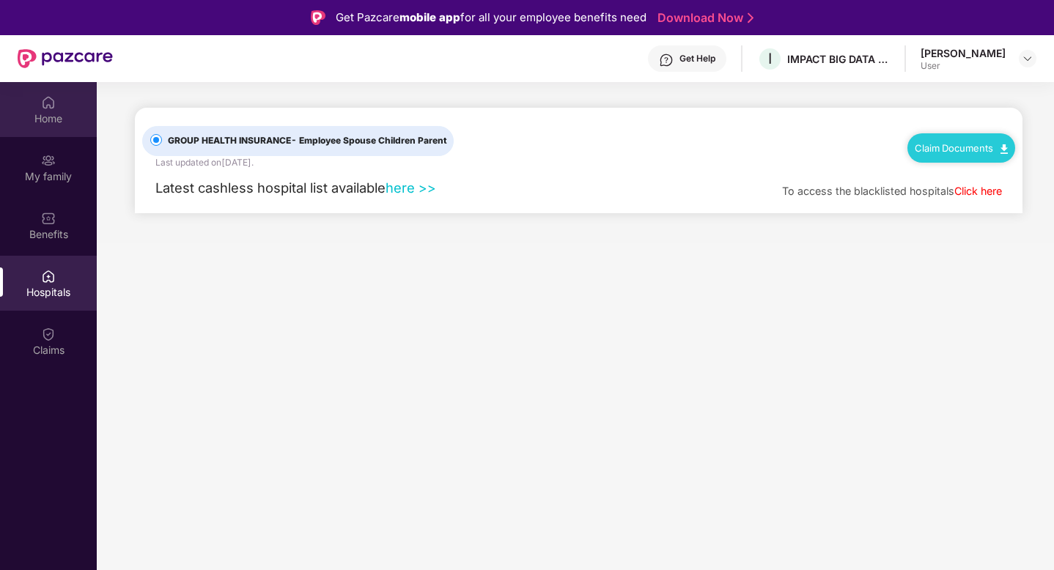
click at [64, 92] on div "Home" at bounding box center [48, 109] width 97 height 55
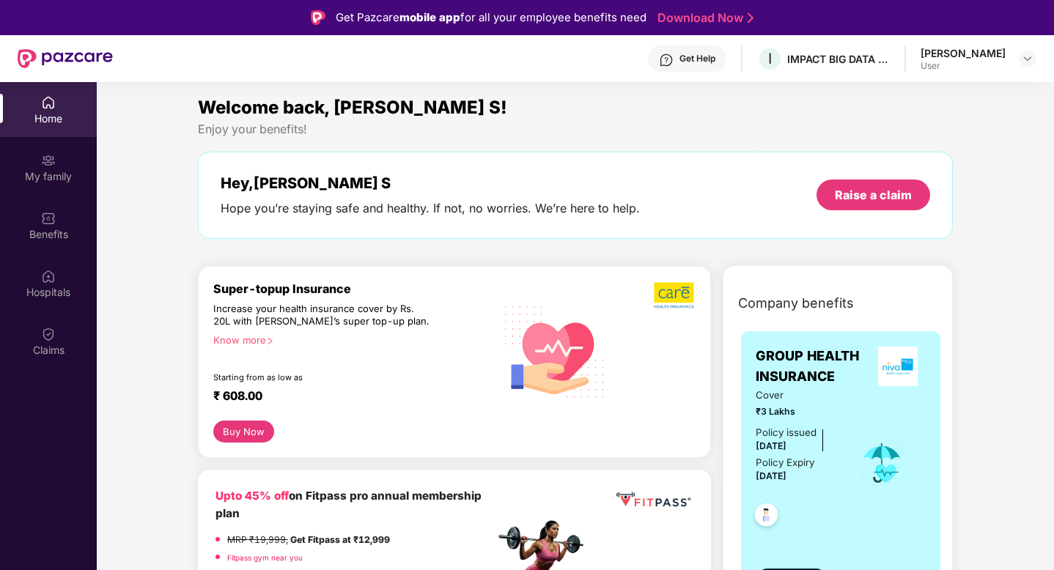
click at [45, 97] on img at bounding box center [48, 102] width 15 height 15
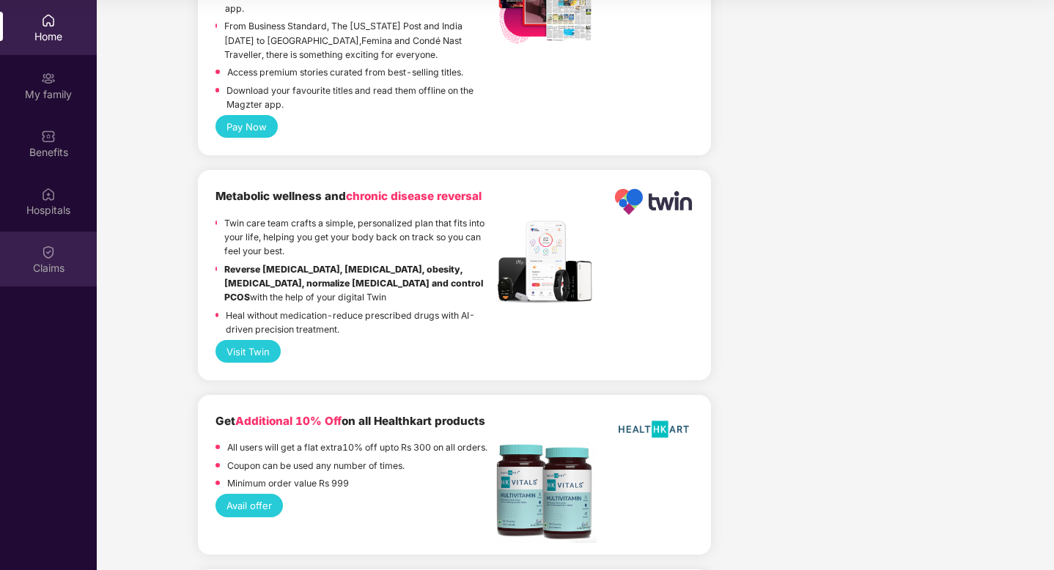
scroll to position [2830, 0]
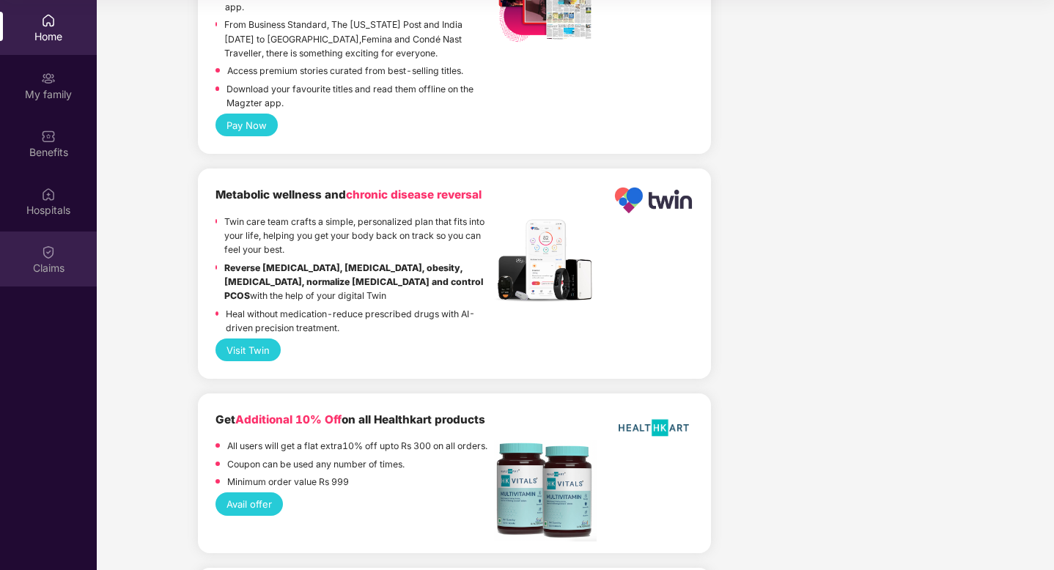
click at [29, 265] on div "Claims" at bounding box center [48, 268] width 97 height 15
